Goal: Information Seeking & Learning: Learn about a topic

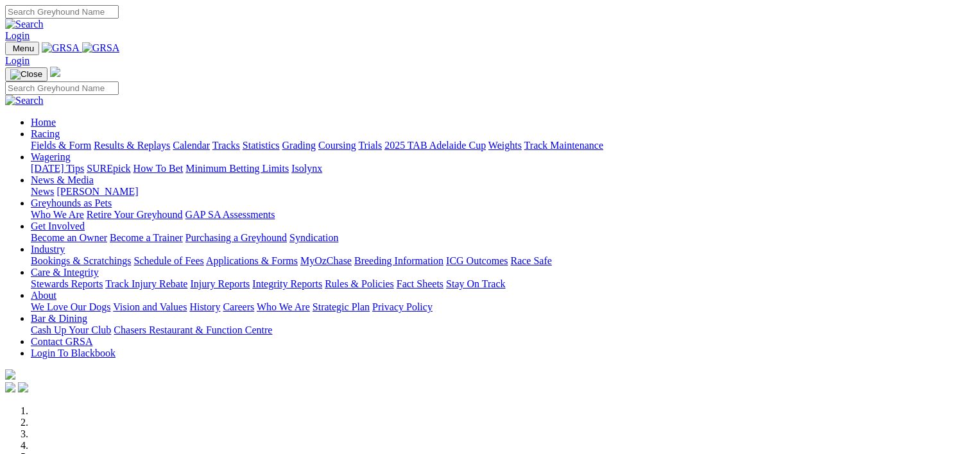
scroll to position [452, 0]
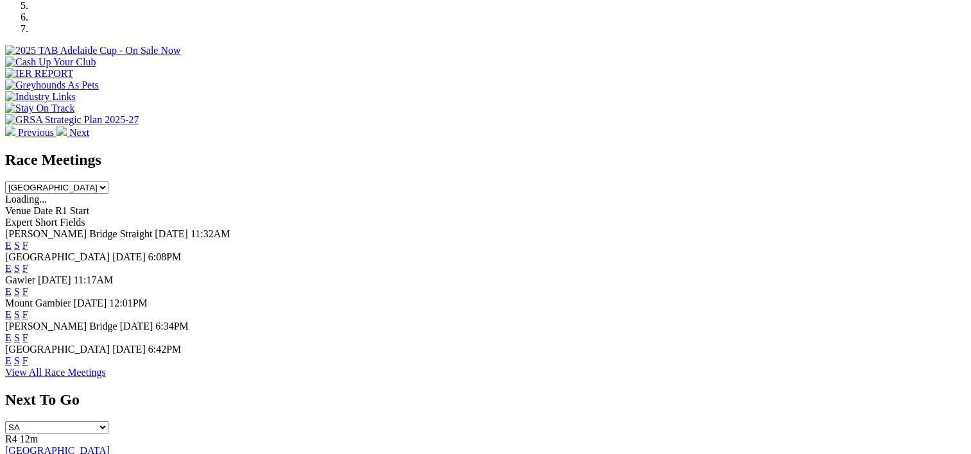
click at [28, 356] on link "F" at bounding box center [25, 361] width 6 height 11
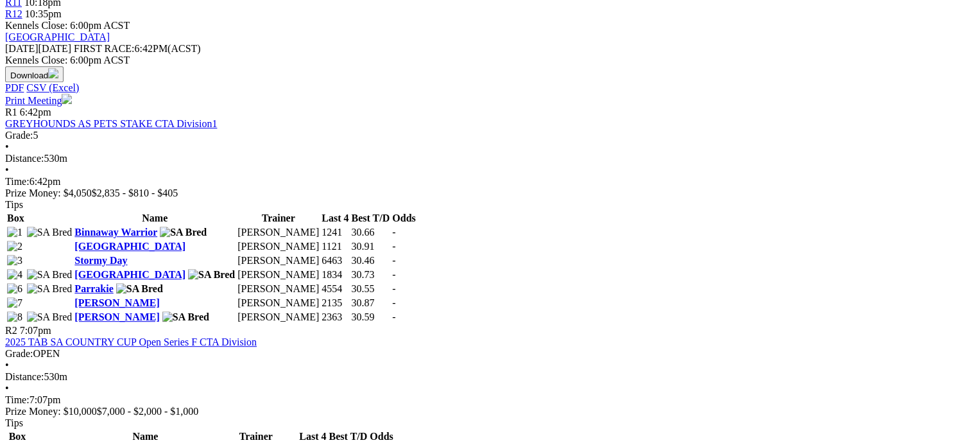
scroll to position [575, 0]
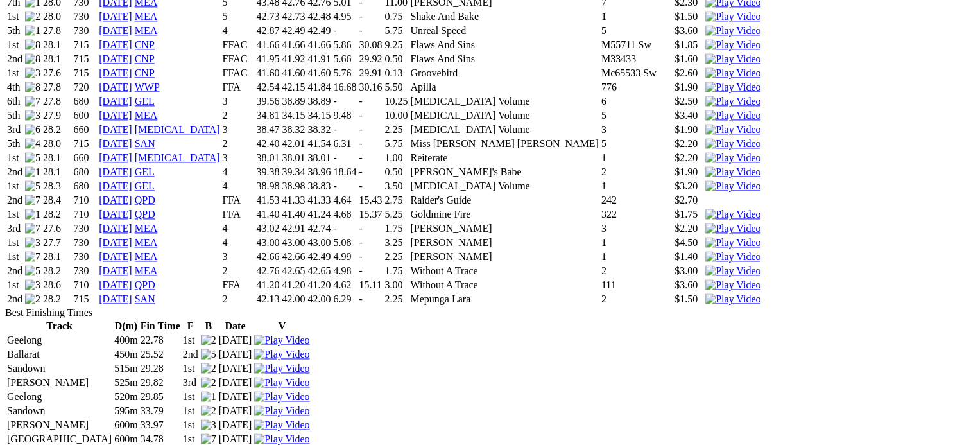
scroll to position [1818, 0]
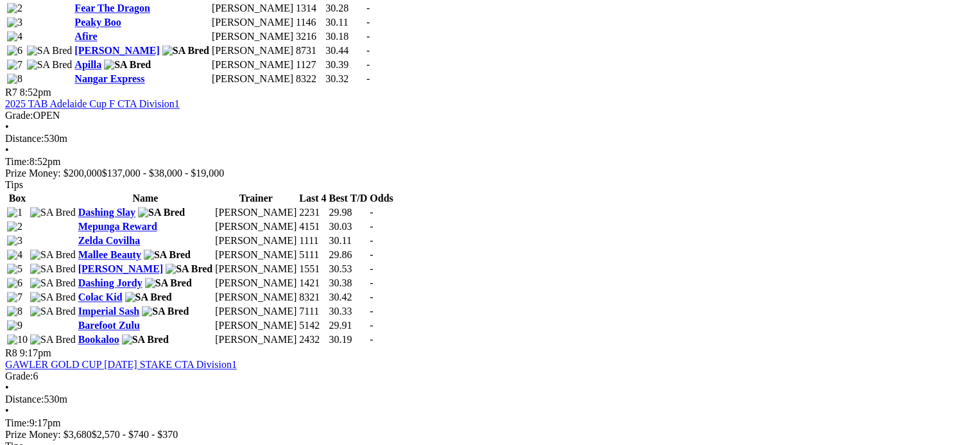
scroll to position [2004, 0]
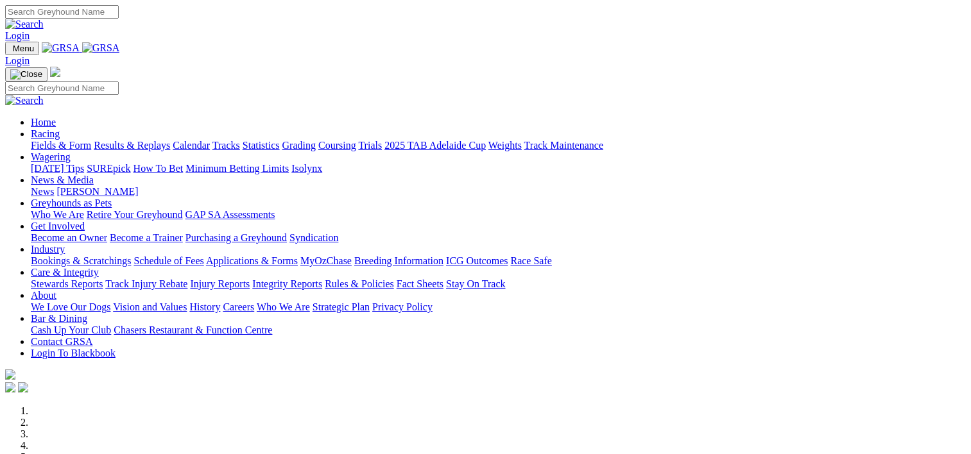
scroll to position [452, 0]
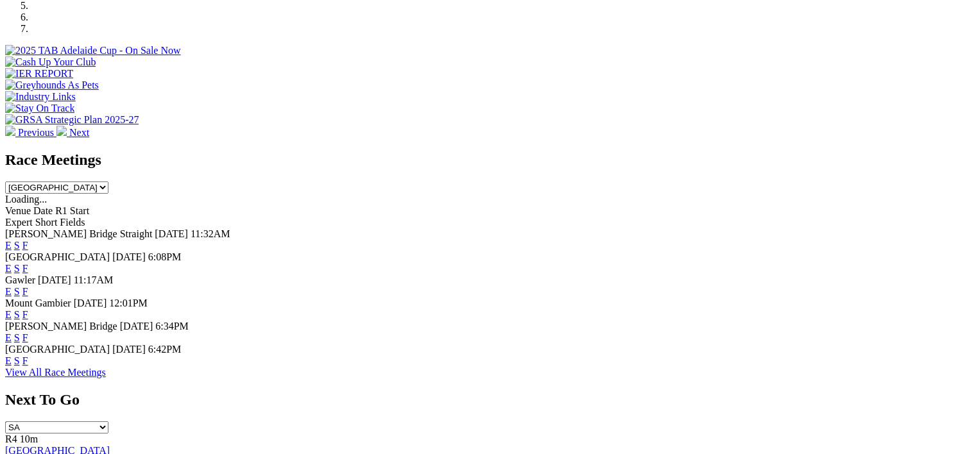
click at [28, 332] on link "F" at bounding box center [25, 337] width 6 height 11
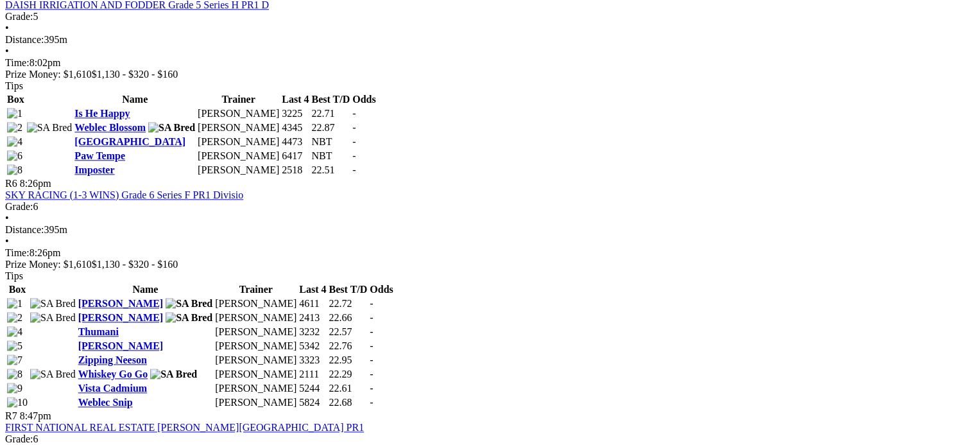
scroll to position [1496, 0]
